Goal: Communication & Community: Share content

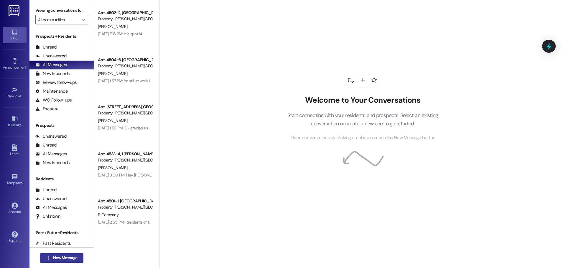
click at [60, 255] on span "New Message" at bounding box center [65, 258] width 24 height 6
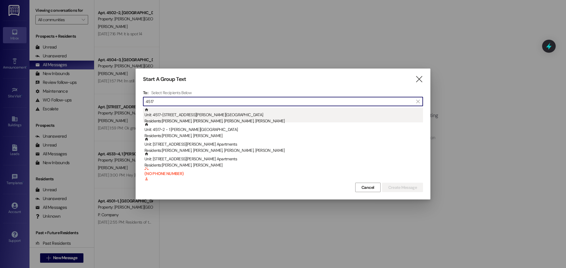
type input "4517"
click at [174, 116] on div "Unit: 4517~1 - 1 [PERSON_NAME][GEOGRAPHIC_DATA] Apartments Residents: [PERSON_N…" at bounding box center [283, 116] width 278 height 17
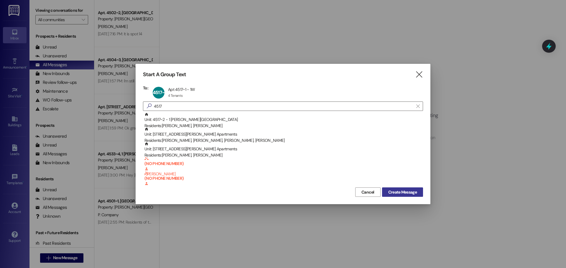
click at [402, 192] on span "Create Message" at bounding box center [402, 192] width 29 height 6
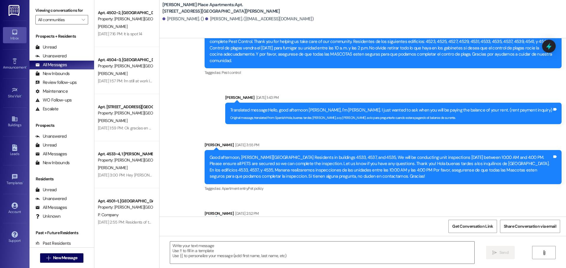
scroll to position [8556, 0]
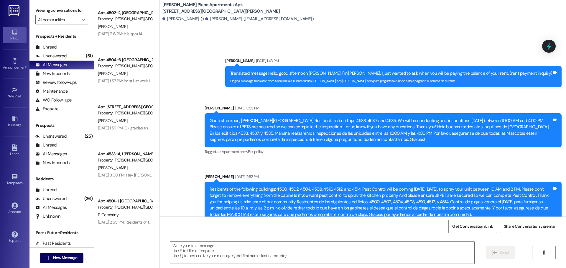
drag, startPoint x: 472, startPoint y: 196, endPoint x: 205, endPoint y: 171, distance: 268.4
click at [209, 186] on div "Residents of the following buildings: 4500, 4502, 4504, 4508, 4510, 4512, and 4…" at bounding box center [381, 202] width 344 height 32
copy div "Residents of the following buildings: 4500, 4502, 4504, 4508, 4510, 4512, and 4…"
click at [355, 222] on div "Tagged as: Pest control Click to highlight conversations about Pest control" at bounding box center [382, 226] width 357 height 9
click at [13, 123] on div "Buildings" at bounding box center [14, 125] width 29 height 6
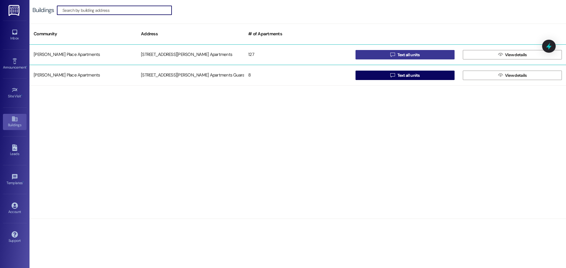
click at [395, 52] on span " Text all units" at bounding box center [405, 54] width 32 height 9
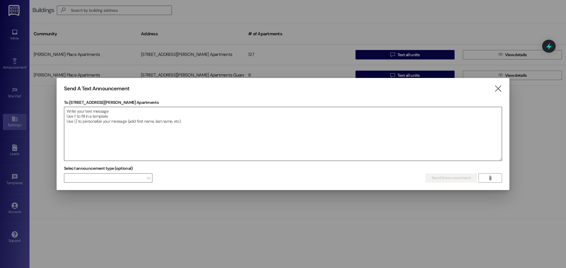
click at [70, 112] on textarea at bounding box center [282, 134] width 437 height 54
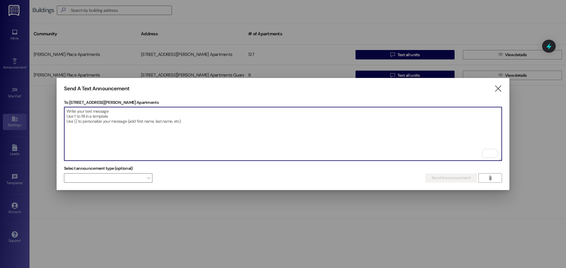
paste textarea "Residents of the following buildings: 4500, 4502, 4504, 4508, 4510, 4512, and 4…"
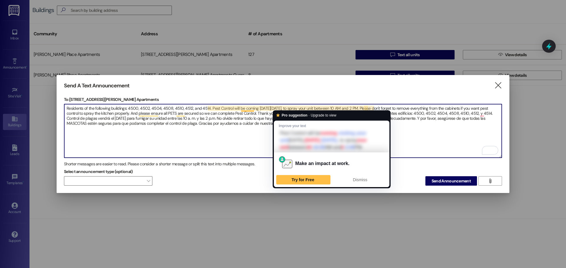
click at [287, 107] on textarea "Residents of the following buildings: 4500, 4502, 4504, 4508, 4510, 4512, and 4…" at bounding box center [282, 131] width 437 height 54
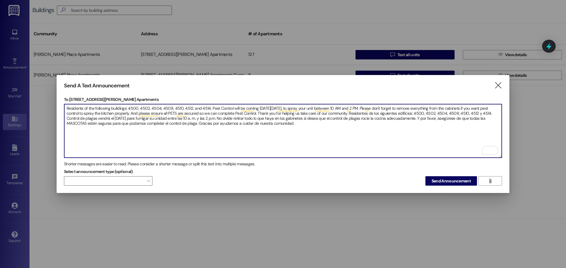
click at [136, 117] on textarea "Residents of the following buildings: 4500, 4502, 4504, 4508, 4510, 4512, and 4…" at bounding box center [282, 131] width 437 height 54
click at [302, 125] on textarea "Residents of the following buildings: 4500, 4502, 4504, 4508, 4510, 4512, and 4…" at bounding box center [282, 131] width 437 height 54
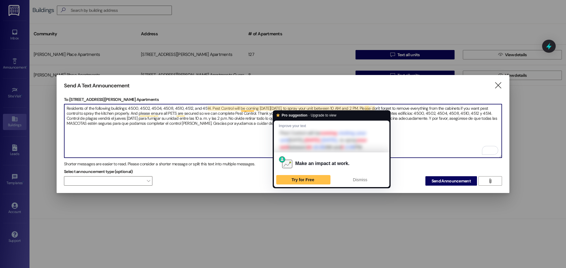
click at [288, 107] on textarea "Residents of the following buildings: 4500, 4502, 4504, 4508, 4510, 4512, and 4…" at bounding box center [282, 131] width 437 height 54
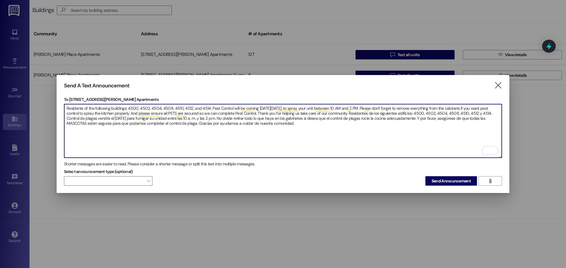
click at [136, 117] on textarea "Residents of the following buildings: 4500, 4502, 4504, 4508, 4510, 4512, and 4…" at bounding box center [282, 131] width 437 height 54
click at [306, 124] on textarea "Residents of the following buildings: 4500, 4502, 4504, 4508, 4510, 4512, and 4…" at bounding box center [282, 131] width 437 height 54
click at [322, 143] on textarea "Residents of the following buildings: 4500, 4502, 4504, 4508, 4510, 4512, and 4…" at bounding box center [282, 131] width 437 height 54
type textarea "Residents of the following buildings: 4500, 4502, 4504, 4508, 4510, 4512, and 4…"
click at [501, 85] on icon "" at bounding box center [498, 85] width 8 height 6
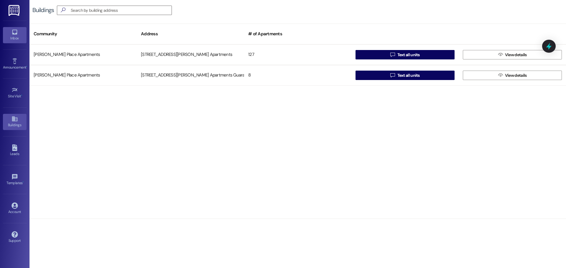
click at [16, 34] on icon at bounding box center [14, 32] width 5 height 5
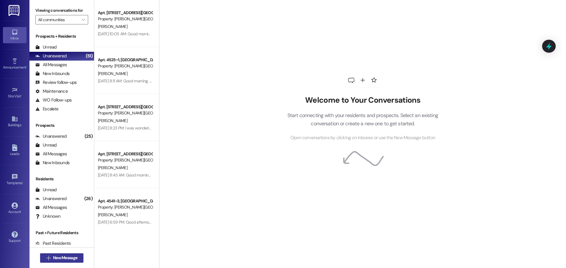
click at [60, 259] on span "New Message" at bounding box center [65, 258] width 24 height 6
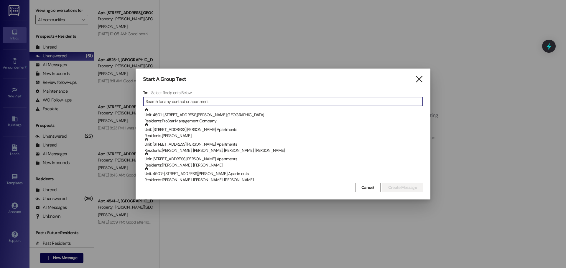
click at [419, 80] on icon "" at bounding box center [419, 79] width 8 height 6
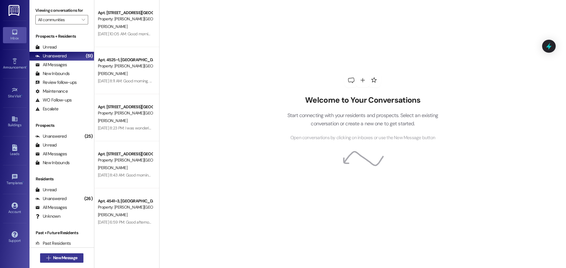
click at [59, 259] on span "New Message" at bounding box center [65, 258] width 24 height 6
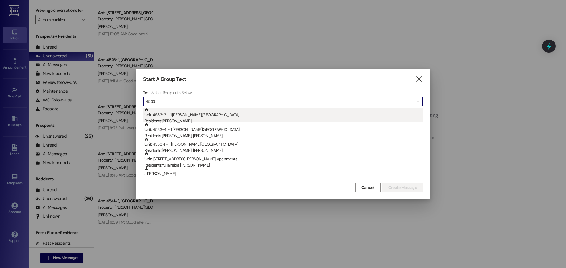
type input "4533"
click at [167, 116] on div "Unit: 4533~3 - 1 [PERSON_NAME][GEOGRAPHIC_DATA] Apartments Residents: [PERSON_N…" at bounding box center [283, 116] width 278 height 17
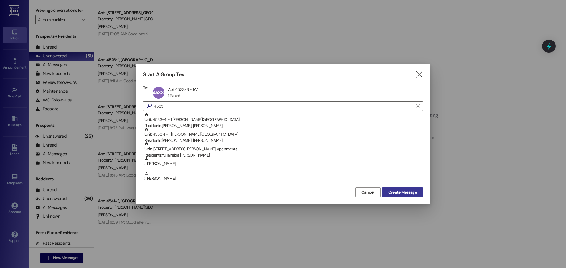
click at [401, 193] on span "Create Message" at bounding box center [402, 192] width 29 height 6
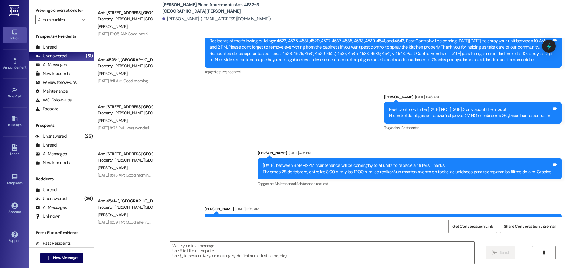
scroll to position [5851, 0]
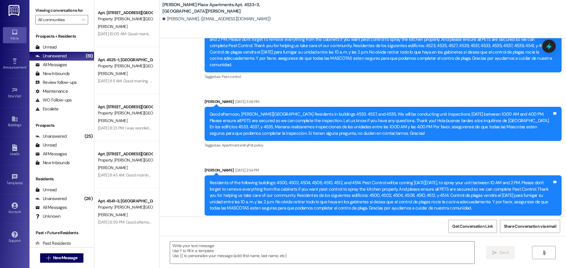
drag, startPoint x: 388, startPoint y: 121, endPoint x: 204, endPoint y: 100, distance: 184.4
click at [209, 111] on div "Good afternoon, [PERSON_NAME][GEOGRAPHIC_DATA] Residents in buildings 4533, 453…" at bounding box center [381, 123] width 344 height 25
copy div "Good afternoon, [PERSON_NAME][GEOGRAPHIC_DATA] Residents in buildings 4533, 453…"
click at [326, 139] on div "Announcement, sent via SMS [PERSON_NAME] [DATE] 3:56 PM Good afternoon, [PERSON…" at bounding box center [383, 124] width 366 height 60
click at [15, 117] on icon at bounding box center [14, 119] width 6 height 6
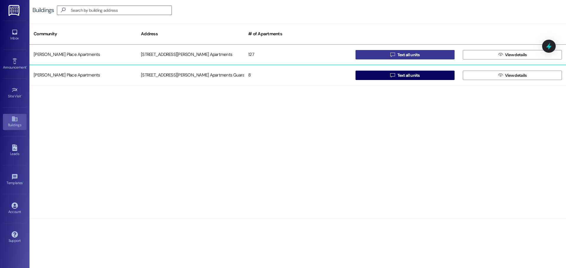
click at [398, 55] on span "Text all units" at bounding box center [408, 55] width 22 height 6
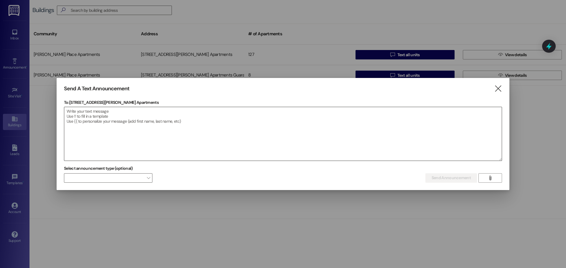
click at [71, 112] on textarea at bounding box center [282, 134] width 437 height 54
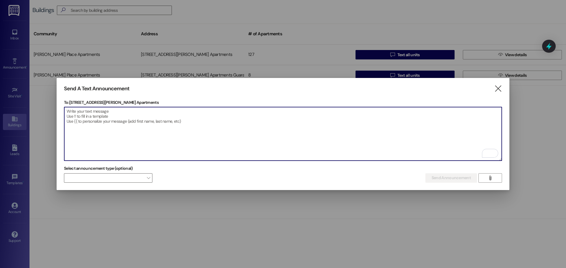
paste textarea "Good afternoon, [PERSON_NAME][GEOGRAPHIC_DATA] Residents in buildings 4533, 453…"
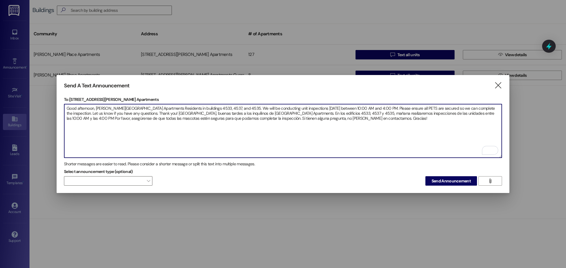
click at [204, 107] on textarea "Good afternoon, [PERSON_NAME][GEOGRAPHIC_DATA] Apartments Residents in building…" at bounding box center [282, 131] width 437 height 54
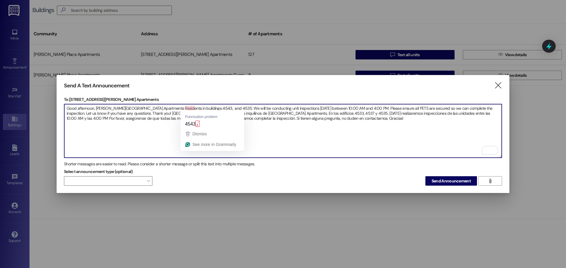
click at [262, 128] on textarea "Good afternoon, [PERSON_NAME][GEOGRAPHIC_DATA] Apartments Residents in building…" at bounding box center [282, 131] width 437 height 54
click at [194, 107] on textarea "Good afternoon, [PERSON_NAME][GEOGRAPHIC_DATA] Apartments Residents in building…" at bounding box center [282, 131] width 437 height 54
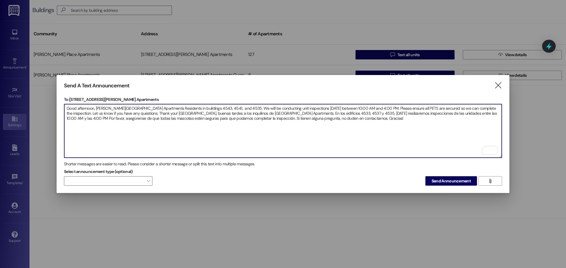
click at [222, 107] on textarea "Good afternoon, [PERSON_NAME][GEOGRAPHIC_DATA] Apartments Residents in building…" at bounding box center [282, 131] width 437 height 54
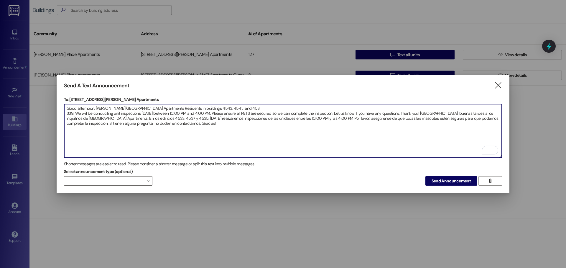
type textarea "Good afternoon, [PERSON_NAME][GEOGRAPHIC_DATA] Apartments Residents in building…"
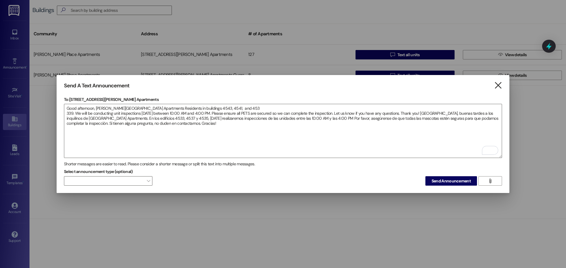
click at [496, 85] on icon "" at bounding box center [498, 85] width 8 height 6
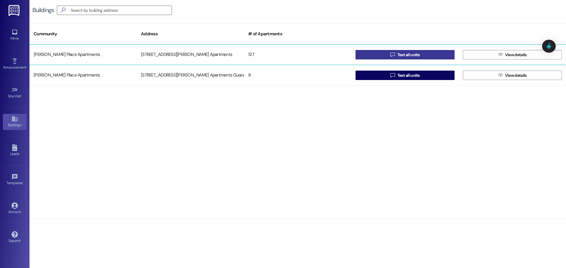
click at [404, 54] on span "Text all units" at bounding box center [408, 55] width 22 height 6
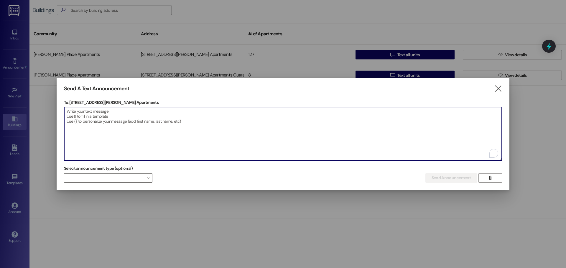
click at [70, 113] on textarea "To enrich screen reader interactions, please activate Accessibility in Grammarl…" at bounding box center [282, 134] width 437 height 54
paste textarea "Good afternoon, [PERSON_NAME][GEOGRAPHIC_DATA] Residents in buildings 4533, 453…"
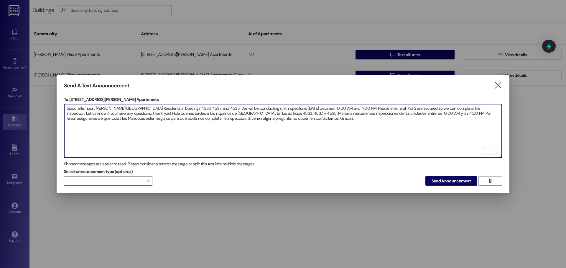
click at [204, 107] on textarea "Good afternoon, [PERSON_NAME][GEOGRAPHIC_DATA] Residents in buildings 4533, 453…" at bounding box center [282, 131] width 437 height 54
click at [222, 108] on textarea "Good afternoon, [PERSON_NAME][GEOGRAPHIC_DATA] Residents in buildings 4545, 454…" at bounding box center [282, 131] width 437 height 54
click at [303, 111] on textarea "Good afternoon, [PERSON_NAME][GEOGRAPHIC_DATA] Apartments Residents in building…" at bounding box center [282, 131] width 437 height 54
click at [193, 107] on textarea "Good afternoon, [PERSON_NAME][GEOGRAPHIC_DATA] Apartments Residents in building…" at bounding box center [282, 131] width 437 height 54
click at [293, 112] on textarea "Good afternoon, [PERSON_NAME][GEOGRAPHIC_DATA] Apartments Residents in building…" at bounding box center [282, 131] width 437 height 54
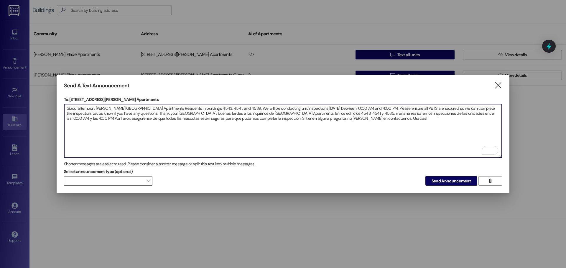
click at [323, 118] on textarea "Good afternoon, [PERSON_NAME][GEOGRAPHIC_DATA] Apartments Residents in building…" at bounding box center [282, 131] width 437 height 54
click at [315, 112] on textarea "Good afternoon, [PERSON_NAME][GEOGRAPHIC_DATA] Apartments Residents in building…" at bounding box center [282, 131] width 437 height 54
click at [336, 119] on textarea "Good afternoon, [PERSON_NAME][GEOGRAPHIC_DATA] Apartments Residents in building…" at bounding box center [282, 131] width 437 height 54
click at [372, 133] on textarea "Good afternoon, [PERSON_NAME][GEOGRAPHIC_DATA] Apartments Residents in building…" at bounding box center [282, 131] width 437 height 54
click at [334, 121] on textarea "Good afternoon, [PERSON_NAME][GEOGRAPHIC_DATA] Apartments Residents in building…" at bounding box center [282, 131] width 437 height 54
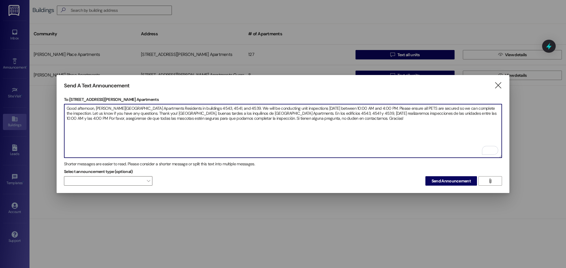
click at [334, 123] on textarea "Good afternoon, [PERSON_NAME][GEOGRAPHIC_DATA] Apartments Residents in building…" at bounding box center [282, 131] width 437 height 54
click at [344, 126] on textarea "Good afternoon, [PERSON_NAME][GEOGRAPHIC_DATA] Apartments Residents in building…" at bounding box center [282, 131] width 437 height 54
type textarea "Good afternoon, [PERSON_NAME][GEOGRAPHIC_DATA] Apartments Residents in building…"
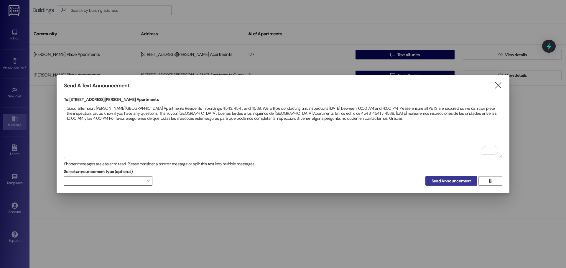
click at [450, 180] on span "Send Announcement" at bounding box center [450, 181] width 39 height 6
